Goal: Book appointment/travel/reservation

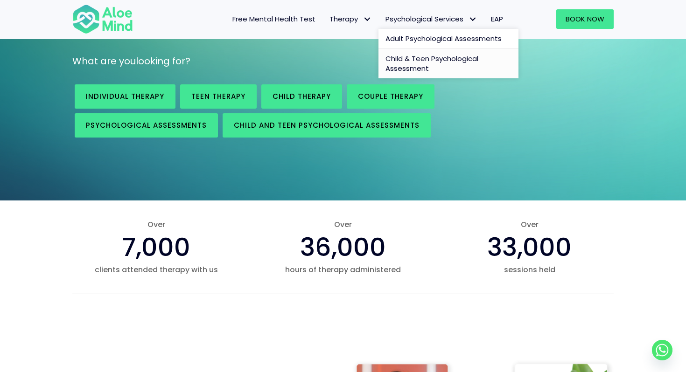
scroll to position [137, 0]
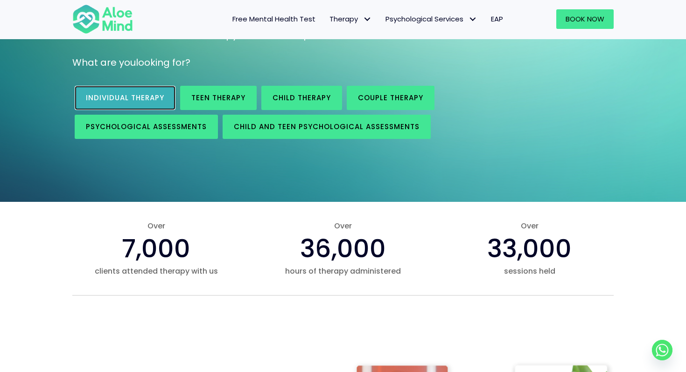
click at [129, 98] on span "Individual therapy" at bounding box center [125, 98] width 78 height 10
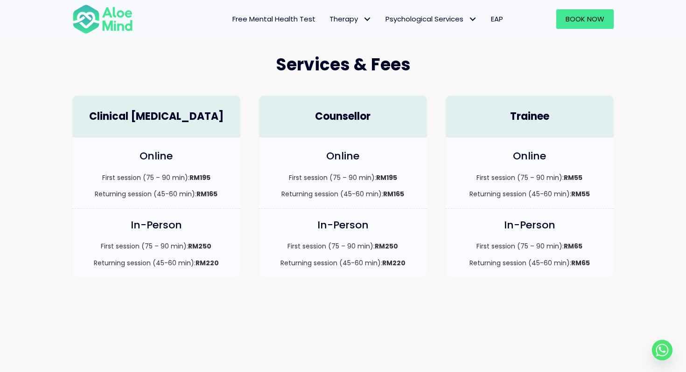
scroll to position [238, 0]
click at [526, 175] on p "First session (75 – 90 min): RM55" at bounding box center [529, 178] width 149 height 9
click at [525, 125] on div "Trainee" at bounding box center [529, 117] width 168 height 42
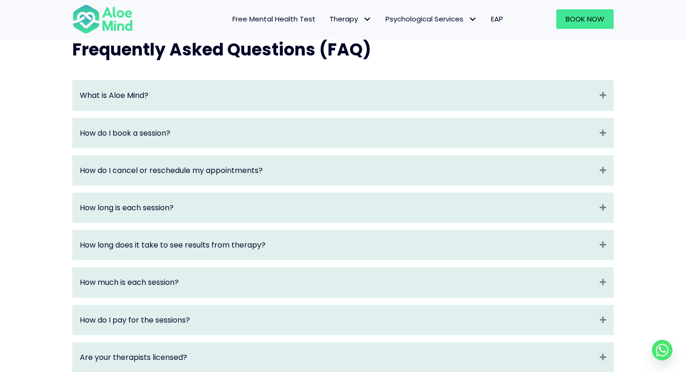
scroll to position [986, 0]
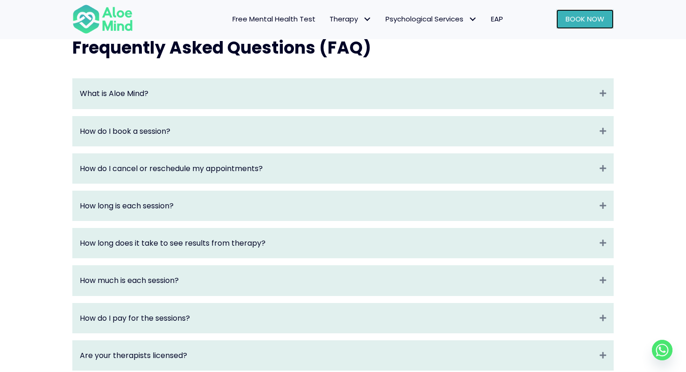
click at [580, 19] on span "Book Now" at bounding box center [584, 19] width 39 height 10
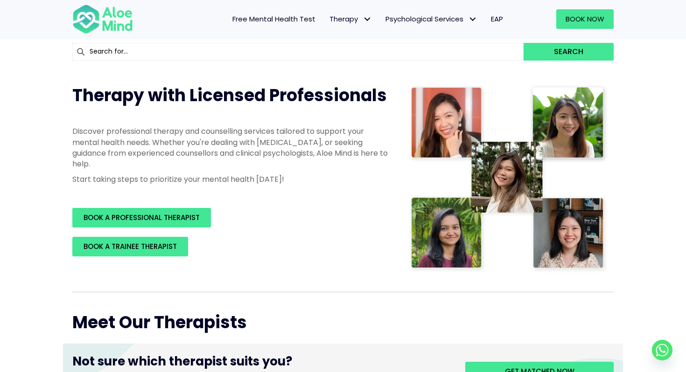
scroll to position [86, 0]
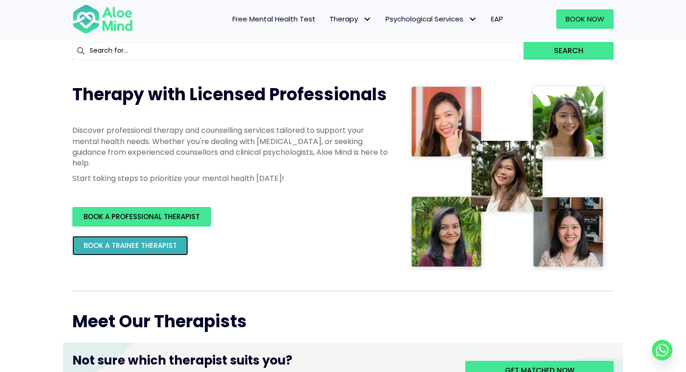
click at [164, 249] on span "BOOK A TRAINEE THERAPIST" at bounding box center [129, 246] width 93 height 10
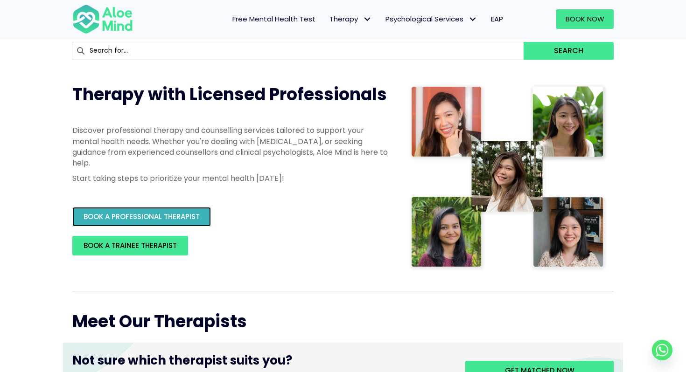
click at [175, 217] on span "BOOK A PROFESSIONAL THERAPIST" at bounding box center [141, 217] width 116 height 10
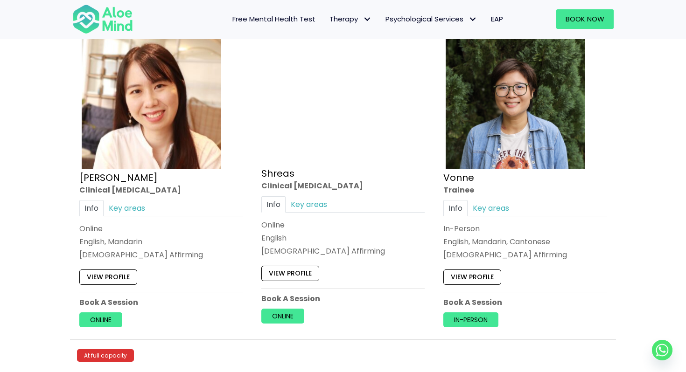
scroll to position [3633, 0]
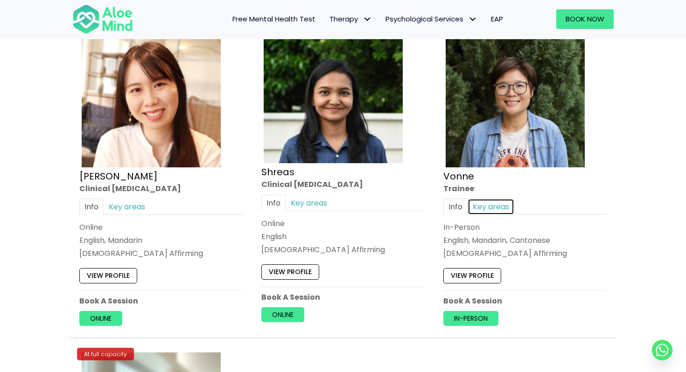
click at [492, 211] on link "Key areas" at bounding box center [490, 207] width 47 height 16
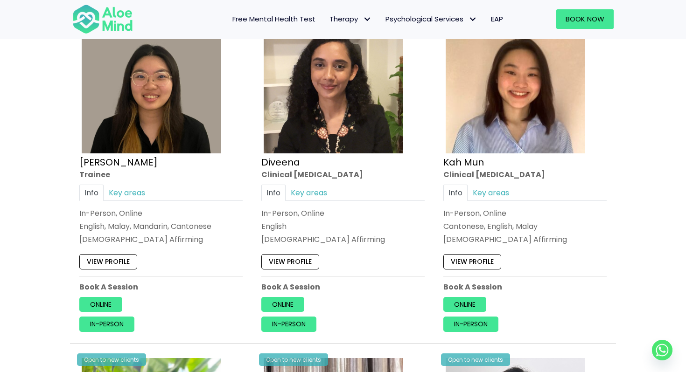
scroll to position [513, 0]
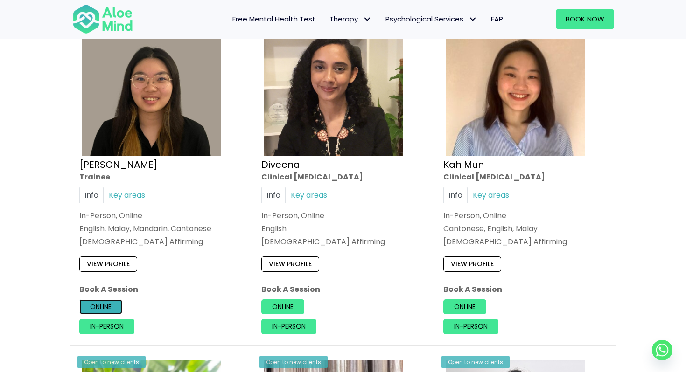
click at [108, 302] on link "Online" at bounding box center [100, 306] width 43 height 15
